Goal: Find specific page/section: Find specific page/section

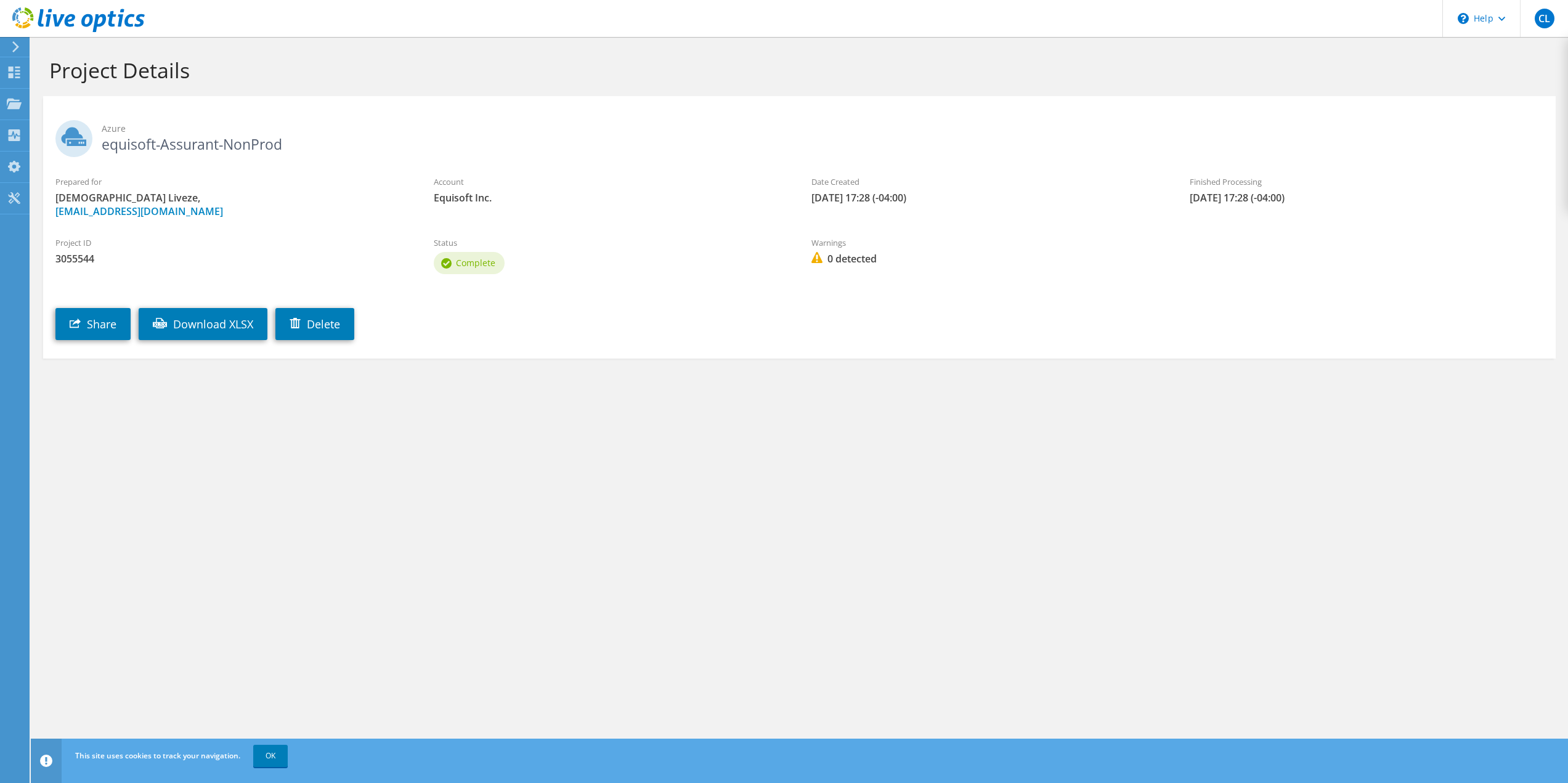
click at [208, 187] on label "Prepared for" at bounding box center [232, 182] width 354 height 12
click at [17, 40] on div at bounding box center [72, 20] width 145 height 41
click at [51, 107] on div "Projects" at bounding box center [58, 104] width 59 height 31
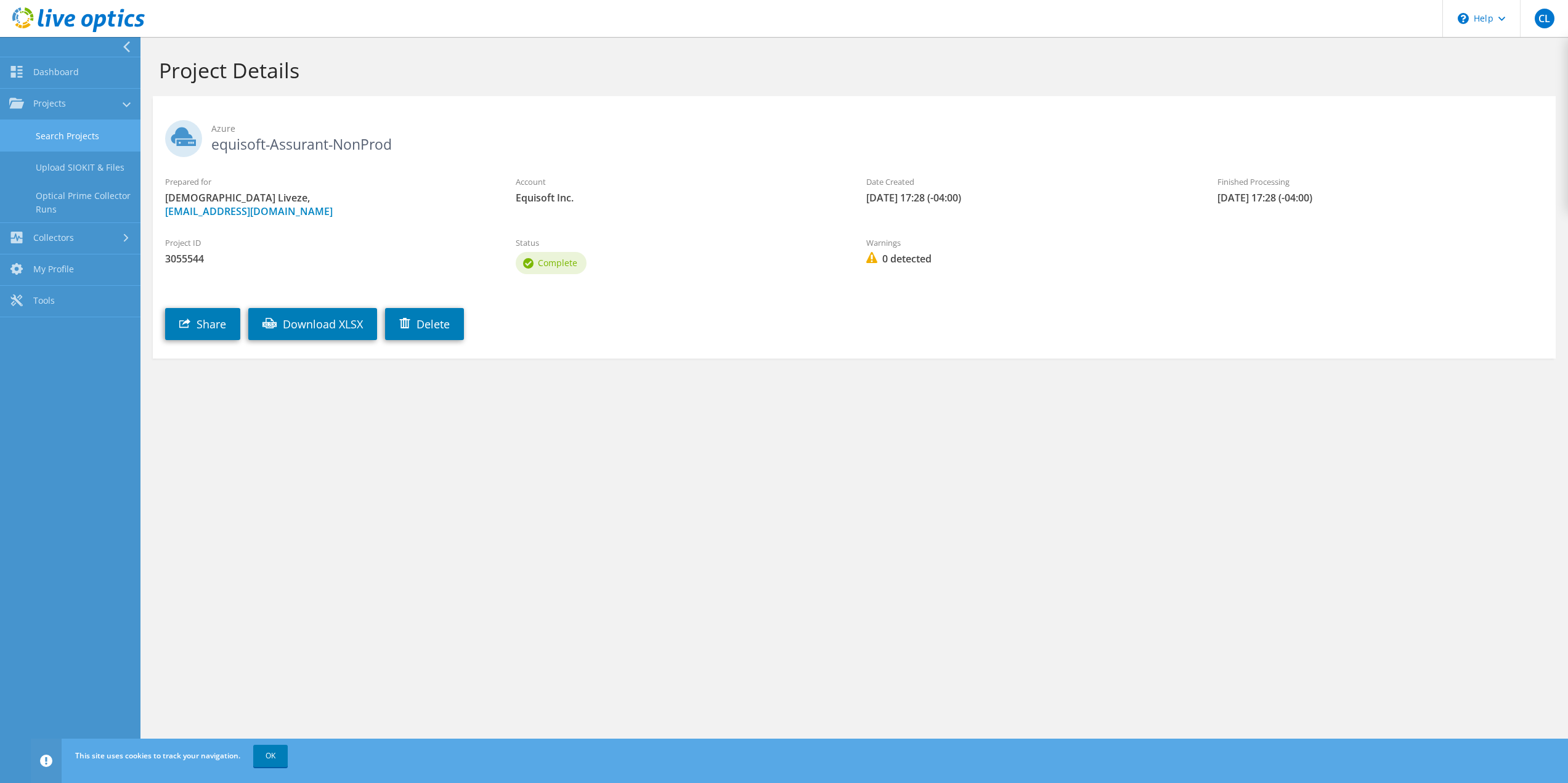
click at [60, 135] on link "Search Projects" at bounding box center [70, 135] width 141 height 31
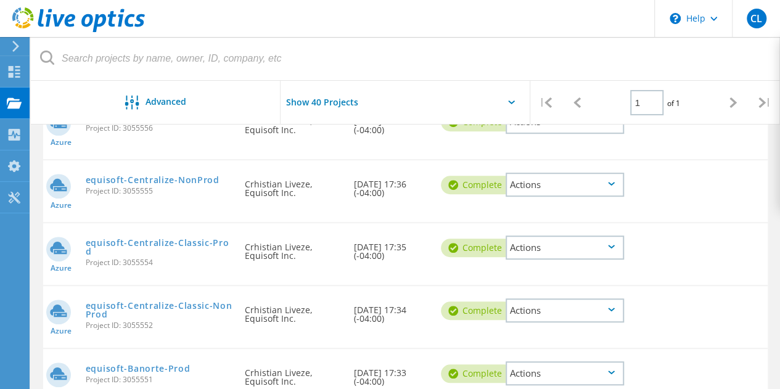
scroll to position [630, 0]
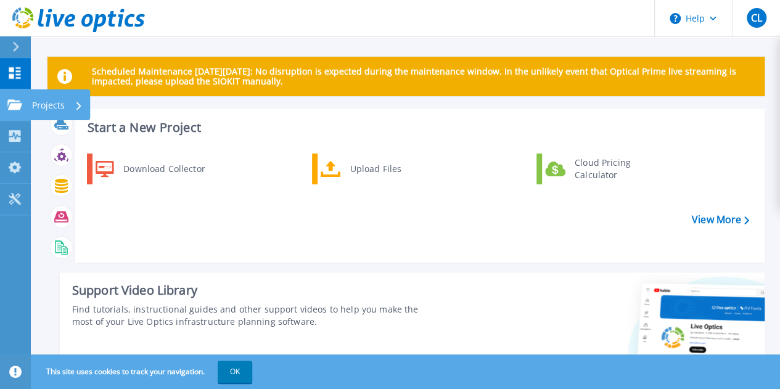
click at [68, 104] on div "Projects" at bounding box center [57, 105] width 51 height 32
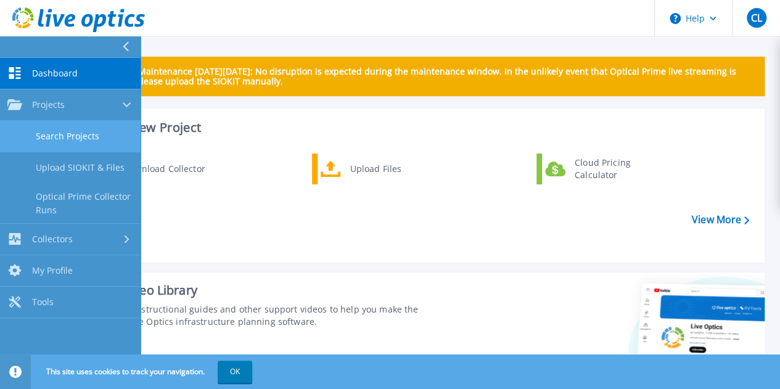
click at [88, 136] on link "Search Projects" at bounding box center [70, 136] width 141 height 31
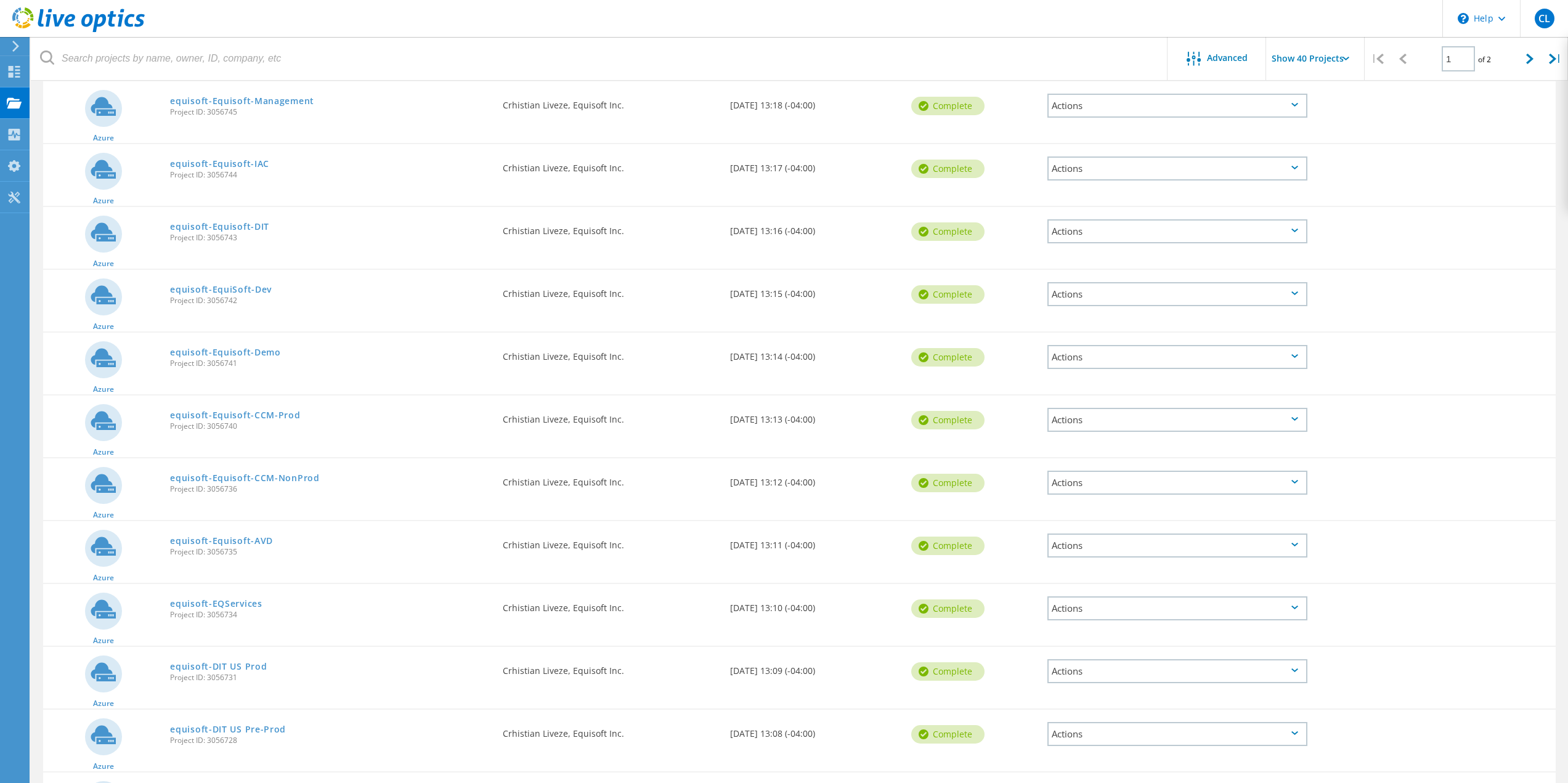
scroll to position [1206, 0]
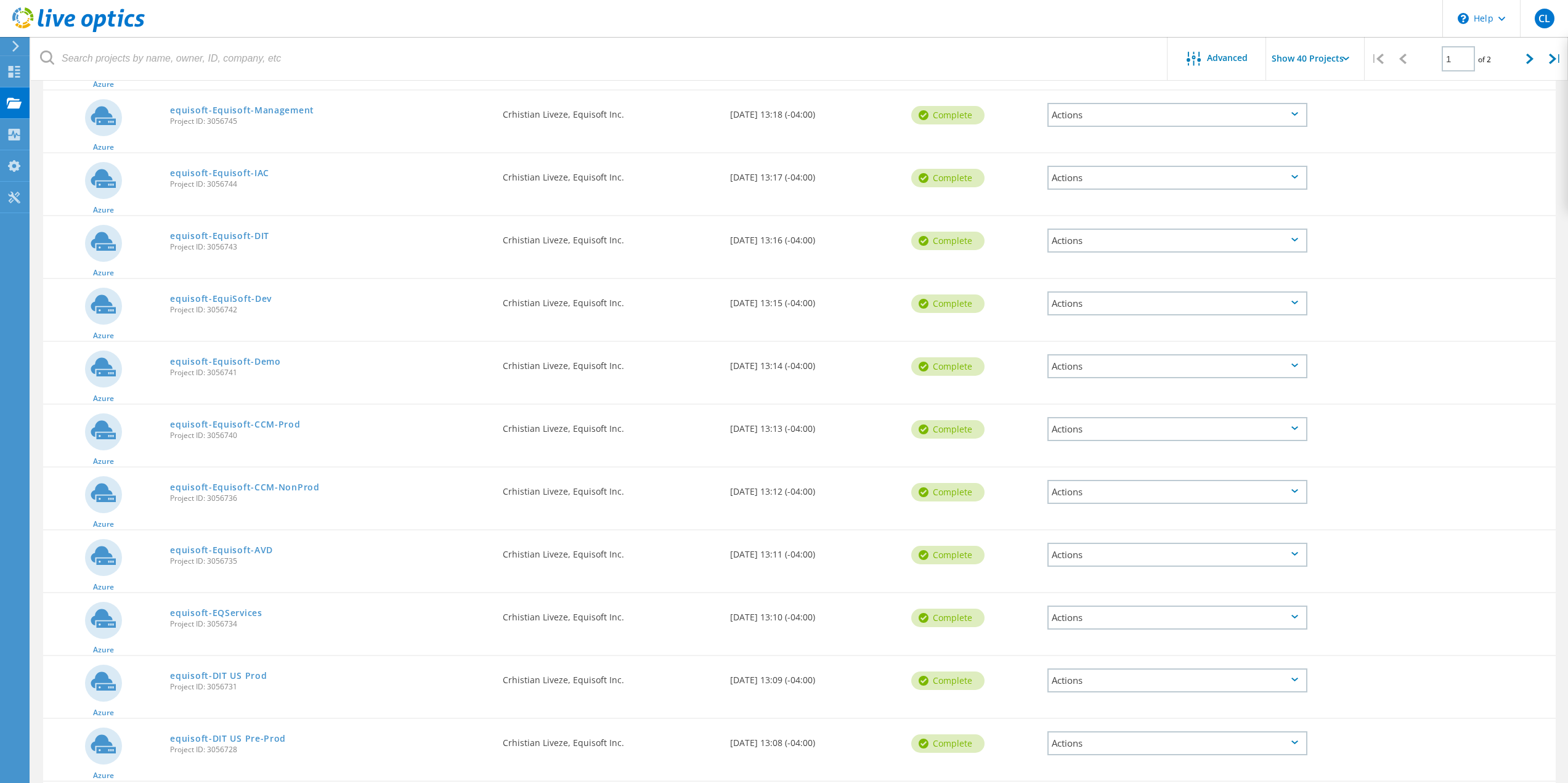
click at [779, 62] on input "Show 40 Projects" at bounding box center [1327, 58] width 123 height 43
click at [779, 145] on div "Show 40 Projects" at bounding box center [1327, 152] width 122 height 20
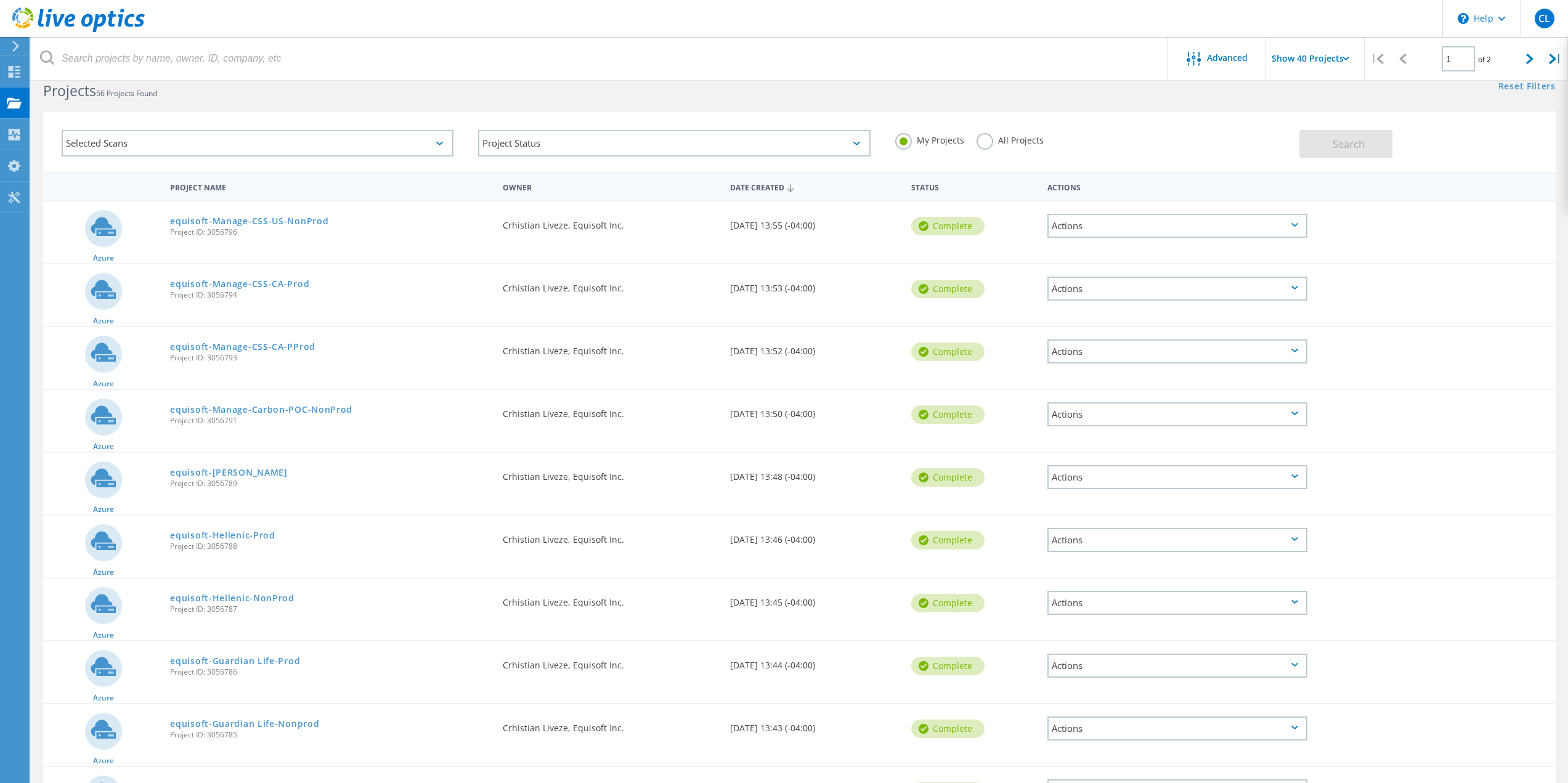
scroll to position [0, 0]
